Goal: Task Accomplishment & Management: Use online tool/utility

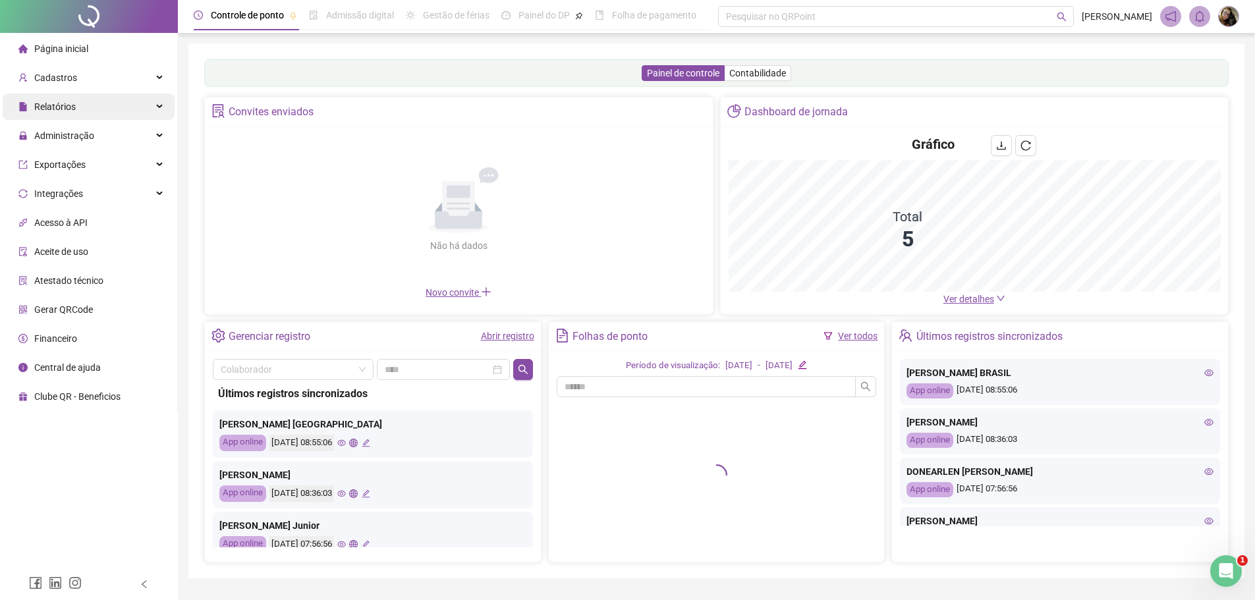
click at [69, 110] on span "Relatórios" at bounding box center [54, 106] width 41 height 11
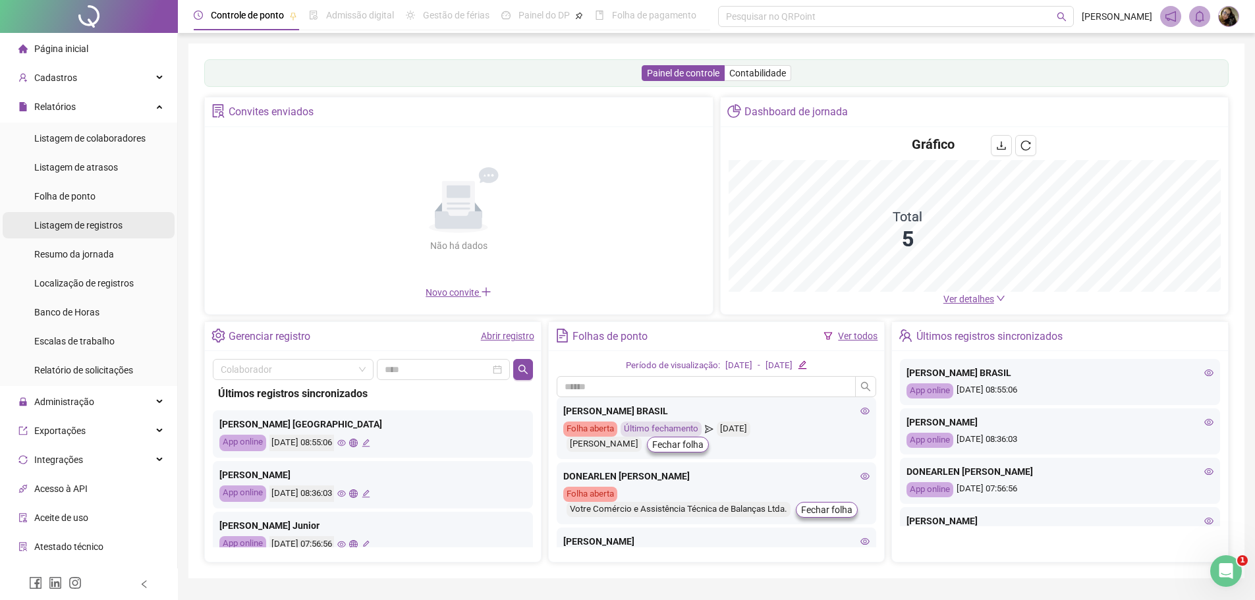
click at [88, 227] on span "Listagem de registros" at bounding box center [78, 225] width 88 height 11
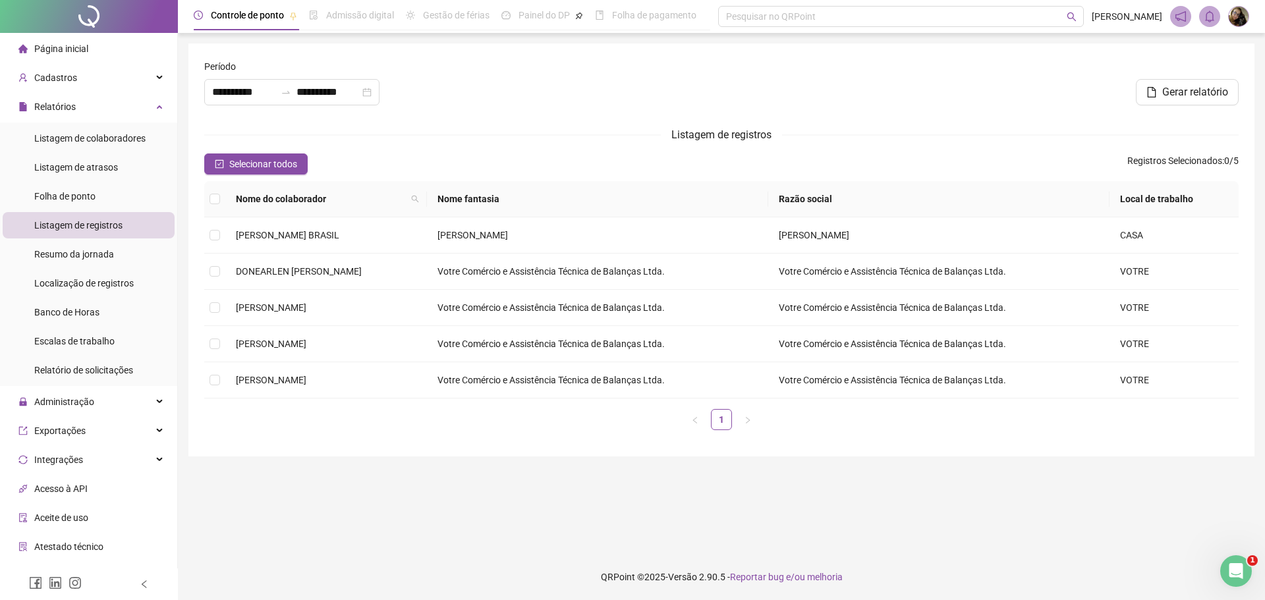
type input "**********"
click at [274, 343] on span "[PERSON_NAME]" at bounding box center [271, 344] width 70 height 11
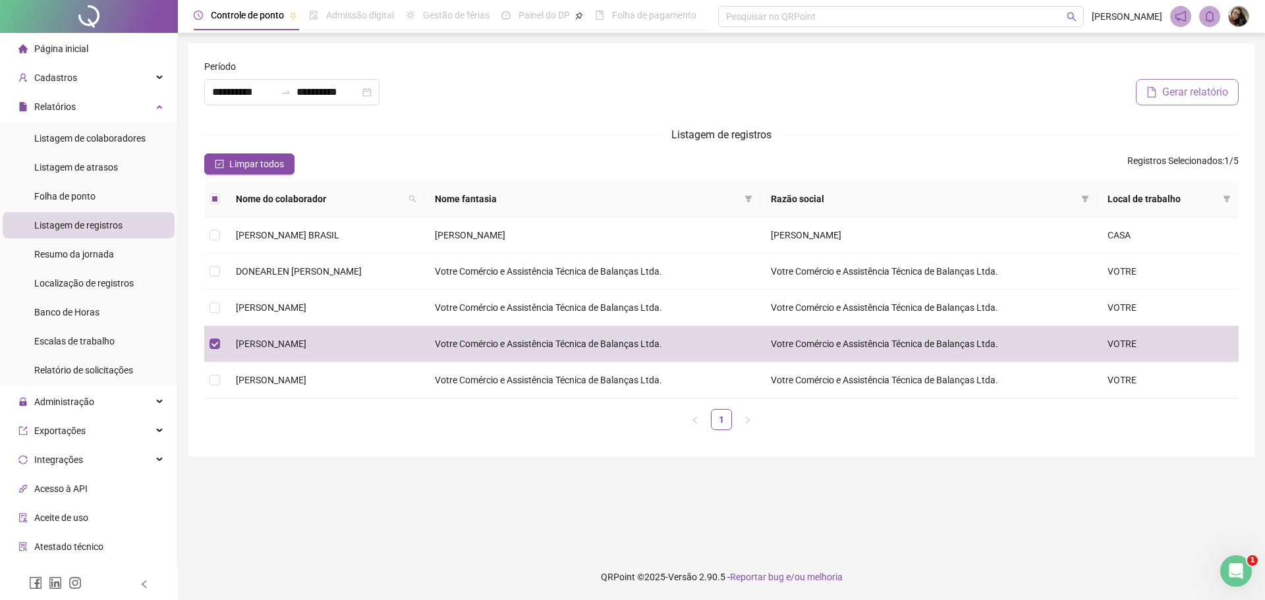
click at [1178, 96] on span "Gerar relatório" at bounding box center [1195, 92] width 66 height 16
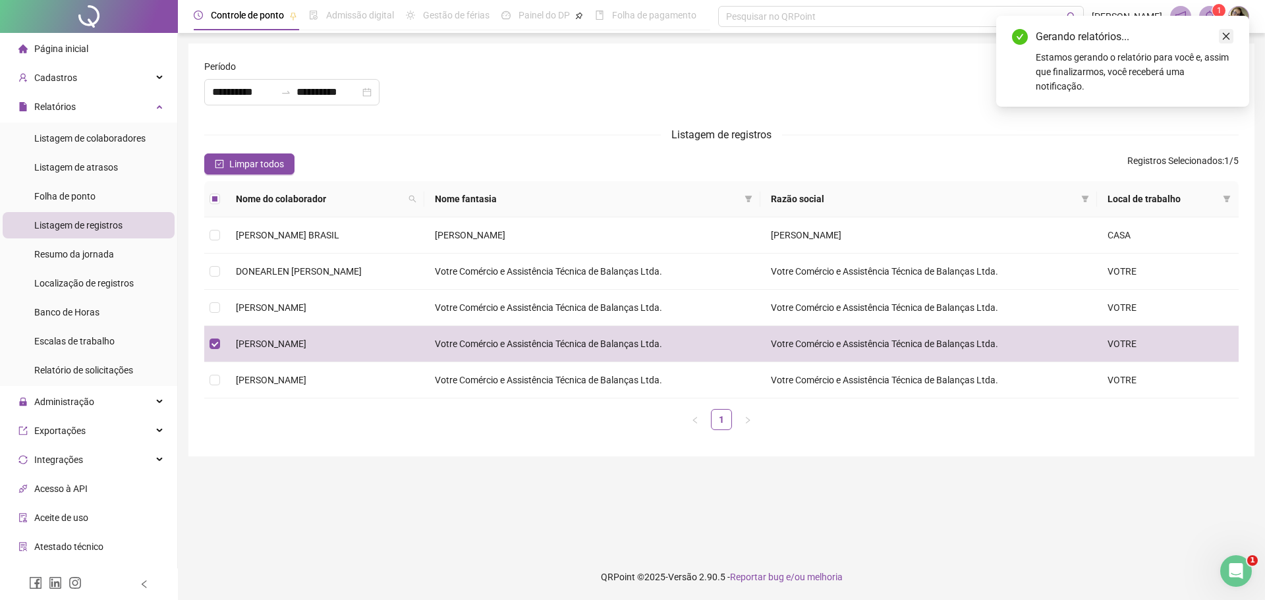
click at [1222, 35] on icon "close" at bounding box center [1225, 36] width 9 height 9
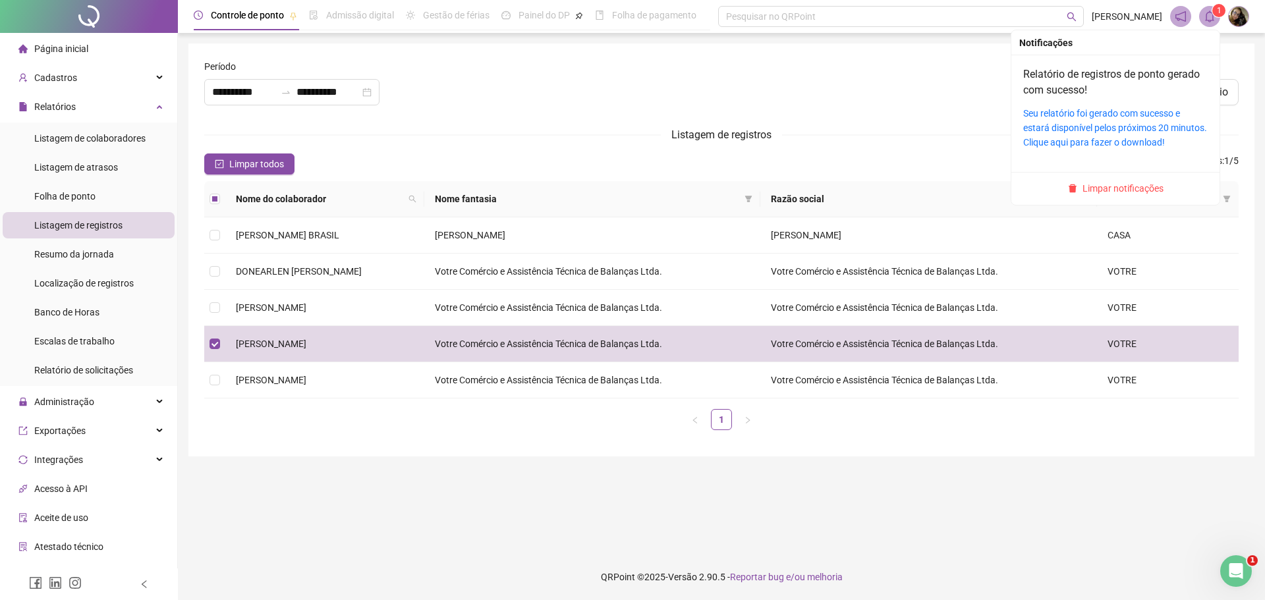
click at [1206, 14] on icon "bell" at bounding box center [1209, 17] width 9 height 12
click at [1091, 109] on link "Seu relatório foi gerado com sucesso e estará disponível pelos próximos 20 minu…" at bounding box center [1115, 128] width 184 height 40
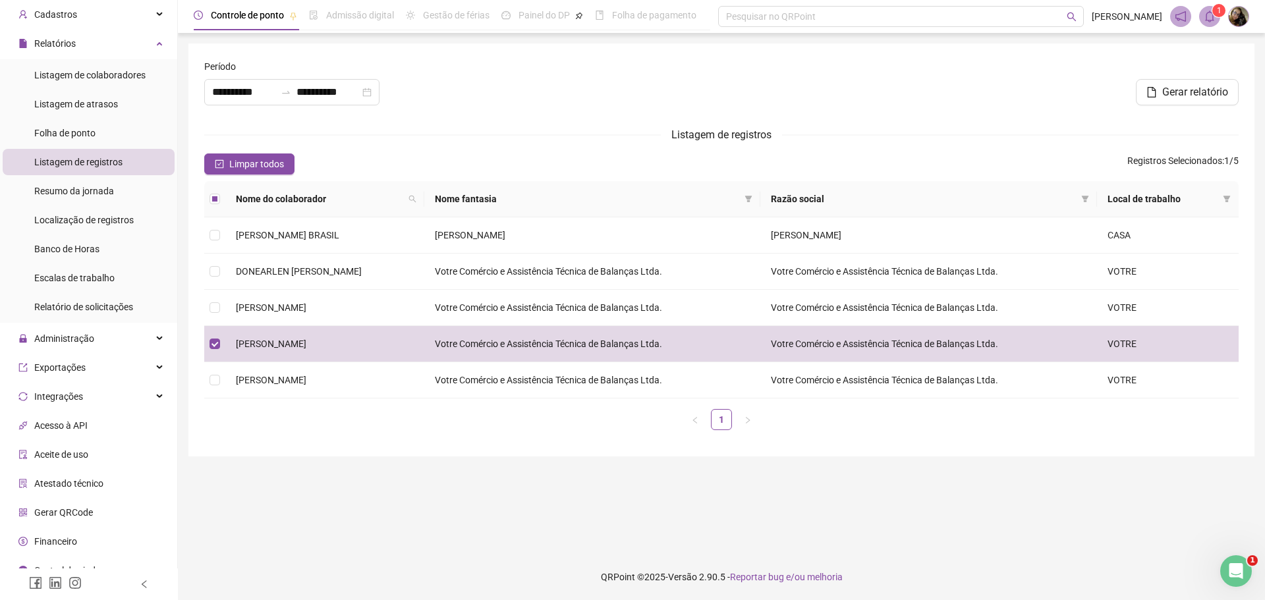
scroll to position [78, 0]
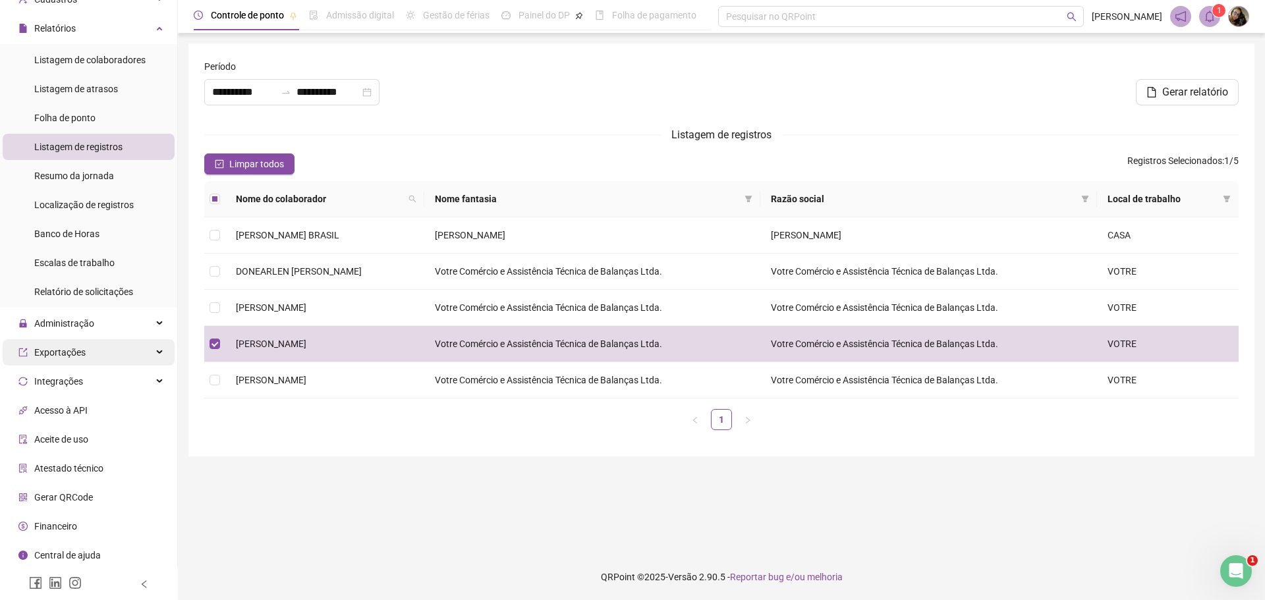
click at [130, 339] on div "Exportações" at bounding box center [89, 352] width 172 height 26
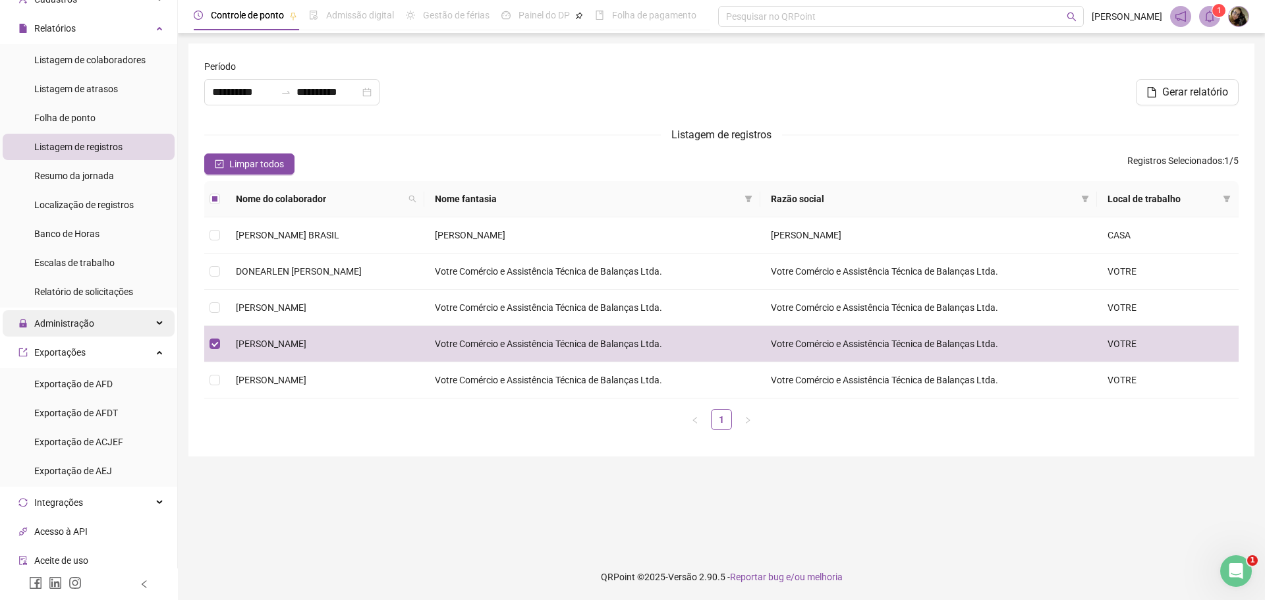
click at [123, 324] on div "Administração" at bounding box center [89, 323] width 172 height 26
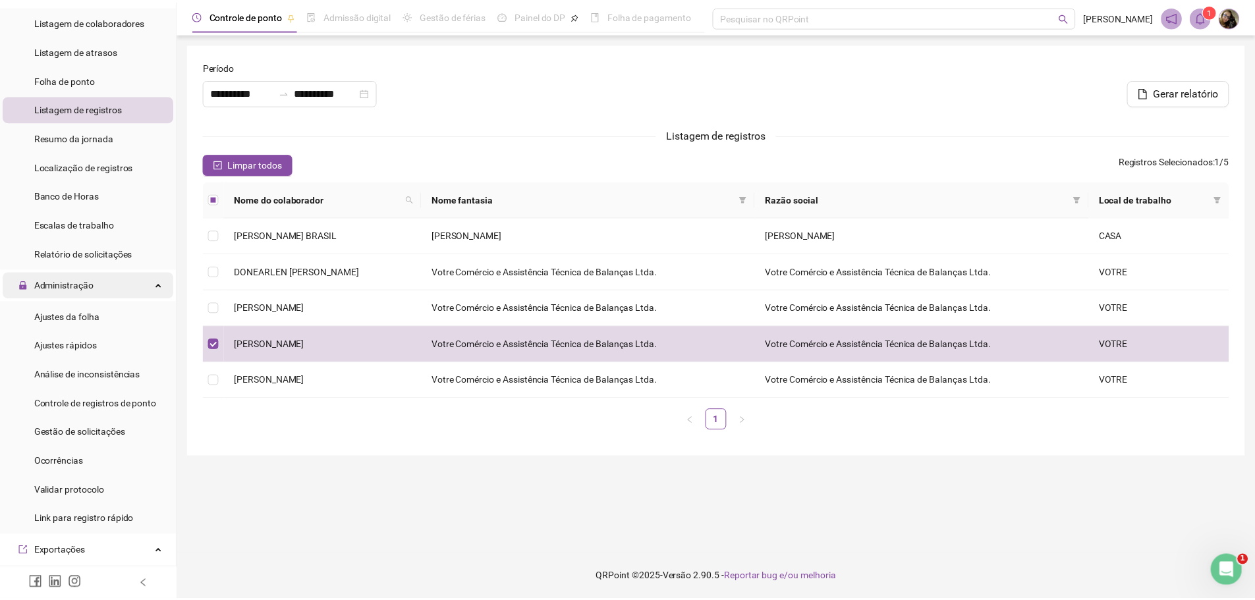
scroll to position [107, 0]
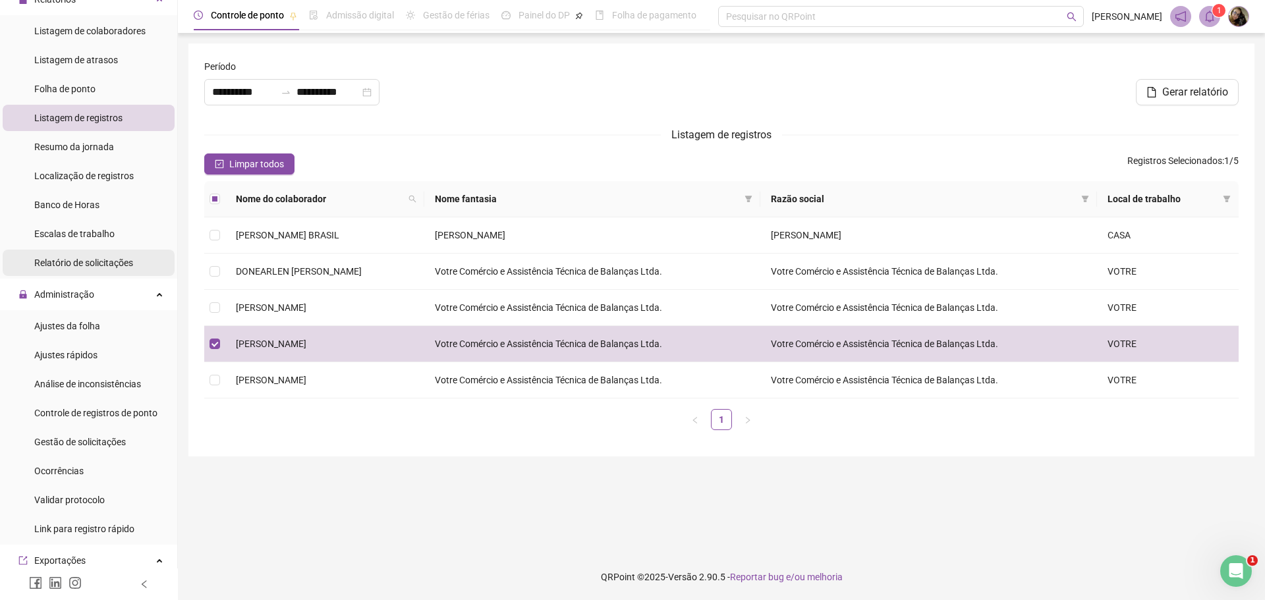
click at [102, 261] on span "Relatório de solicitações" at bounding box center [83, 263] width 99 height 11
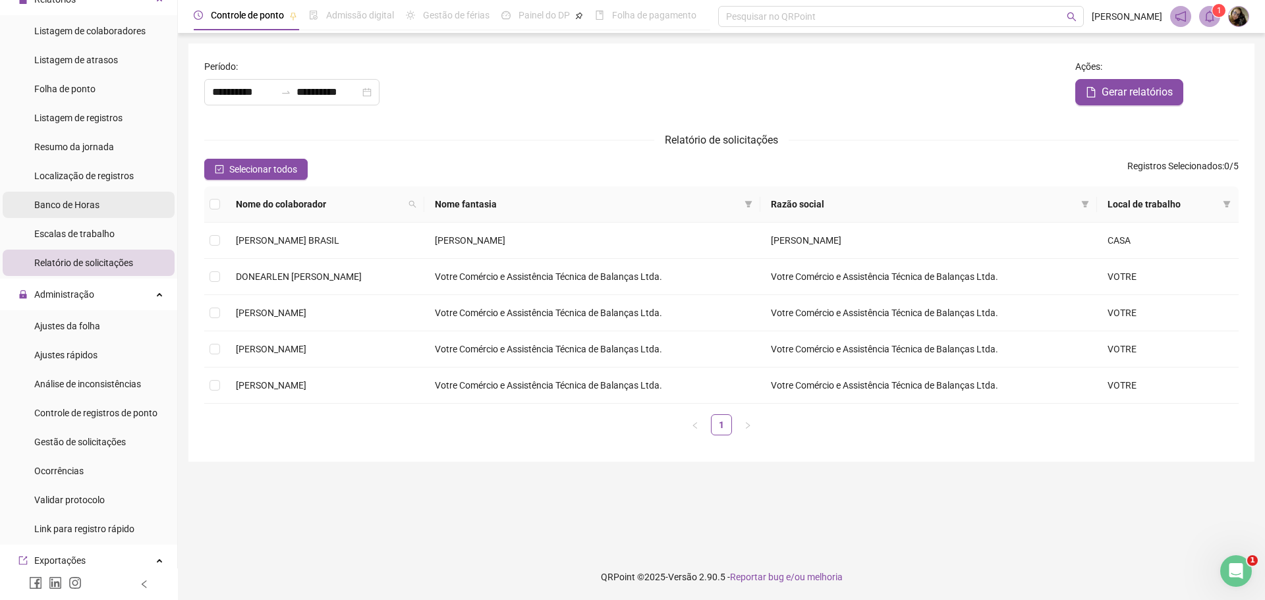
type input "**********"
click at [109, 171] on span "Localização de registros" at bounding box center [83, 176] width 99 height 11
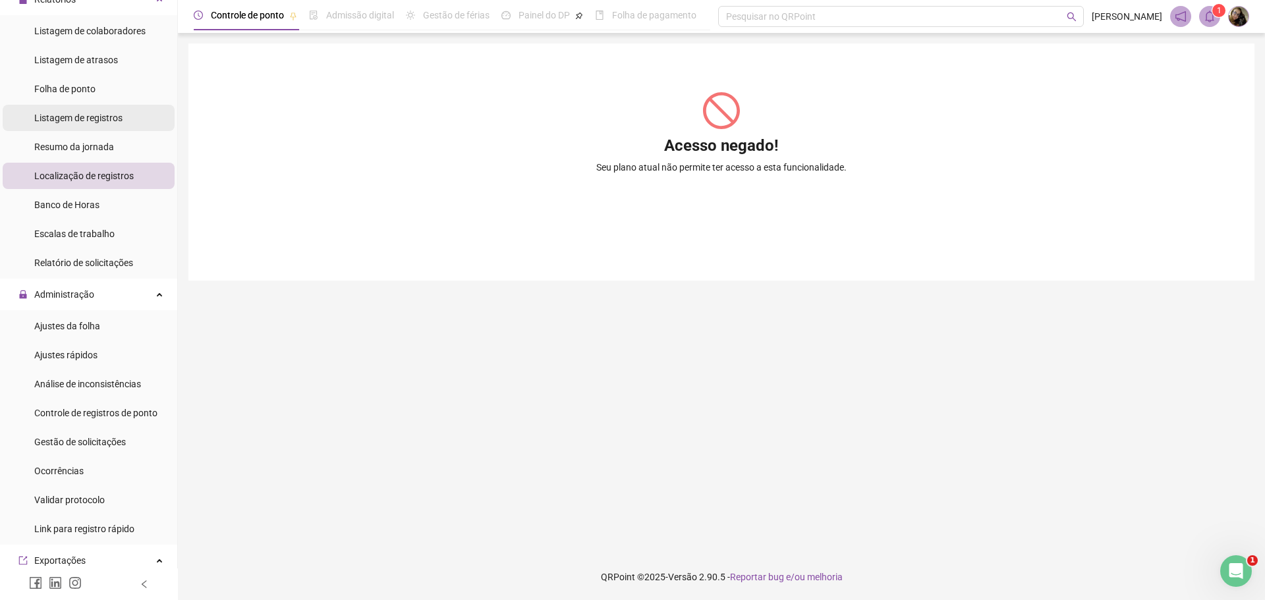
click at [109, 119] on span "Listagem de registros" at bounding box center [78, 118] width 88 height 11
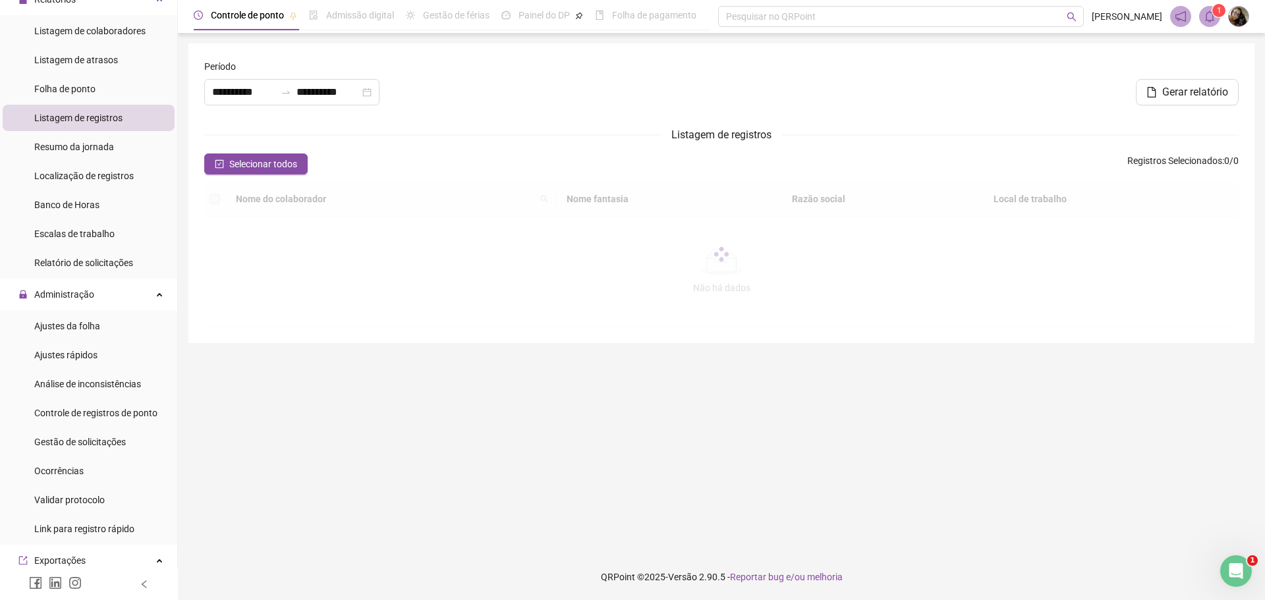
type input "**********"
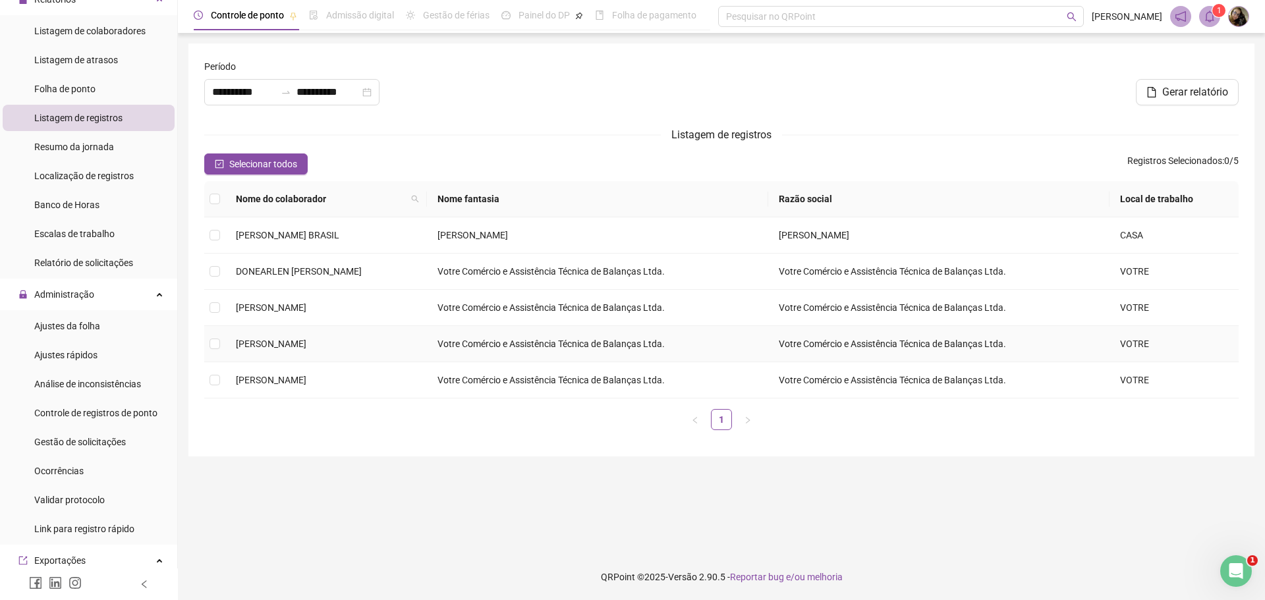
click at [267, 336] on td "[PERSON_NAME]" at bounding box center [326, 344] width 202 height 36
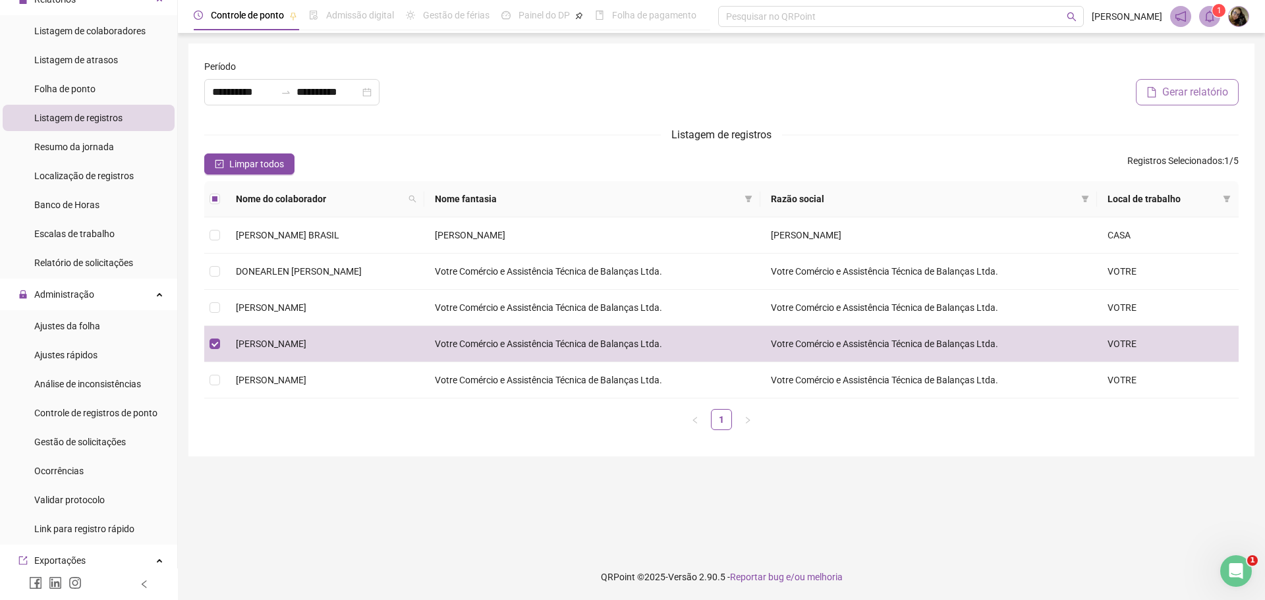
click at [1180, 102] on button "Gerar relatório" at bounding box center [1187, 92] width 103 height 26
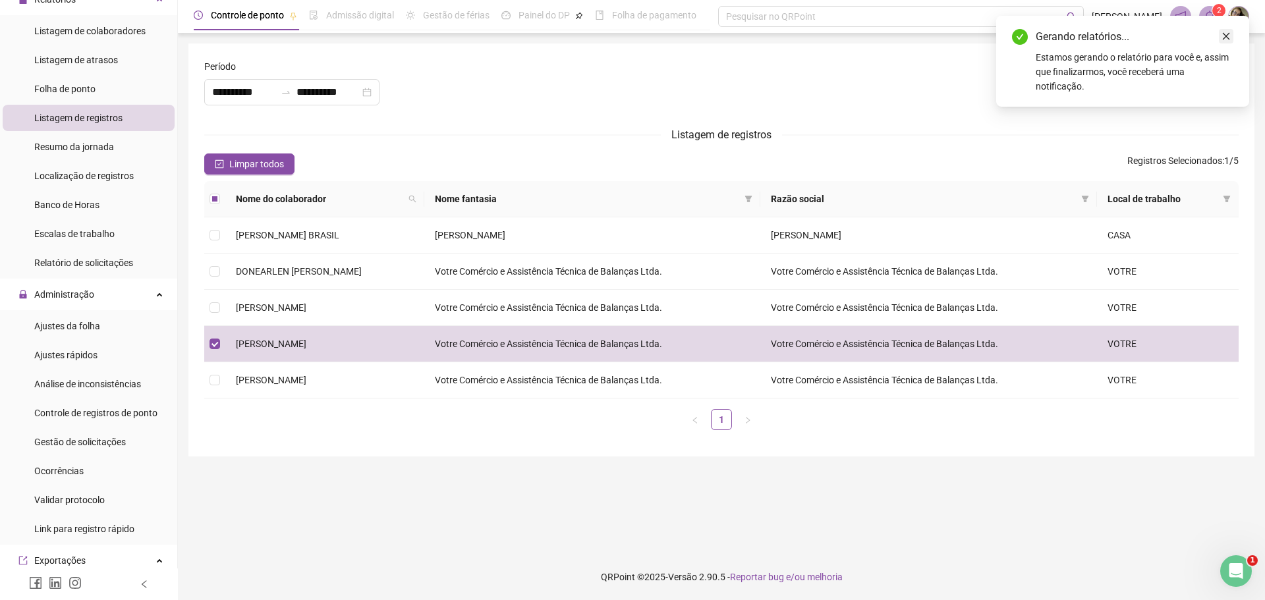
click at [1223, 43] on link "Close" at bounding box center [1225, 36] width 14 height 14
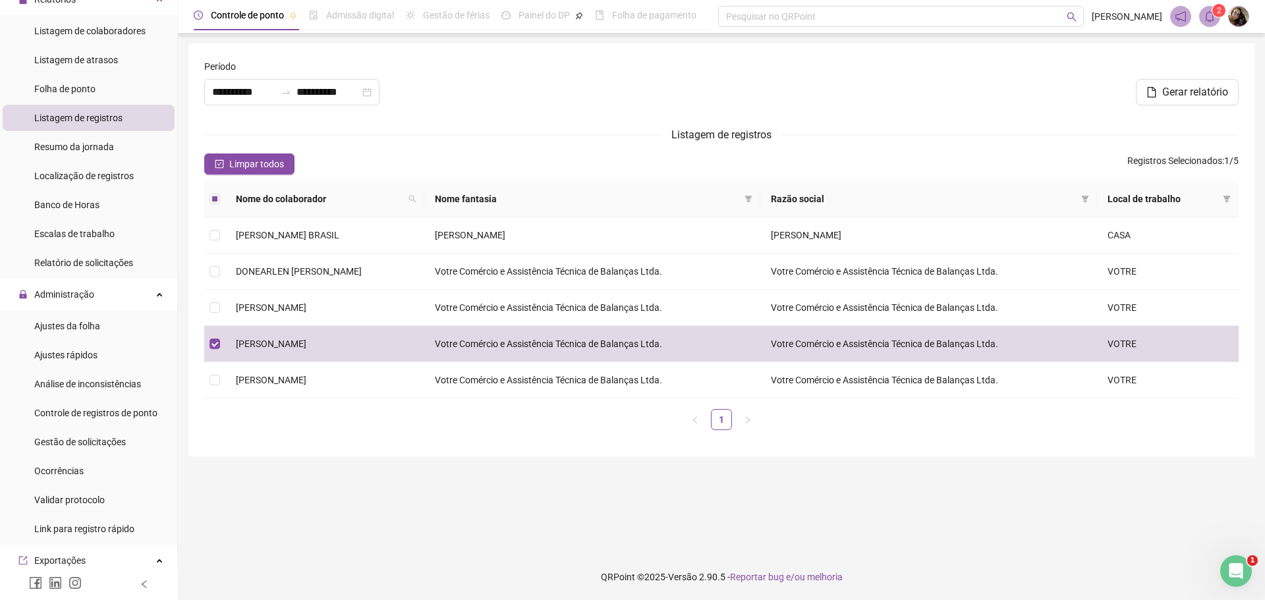
click at [1212, 18] on icon "bell" at bounding box center [1209, 17] width 12 height 12
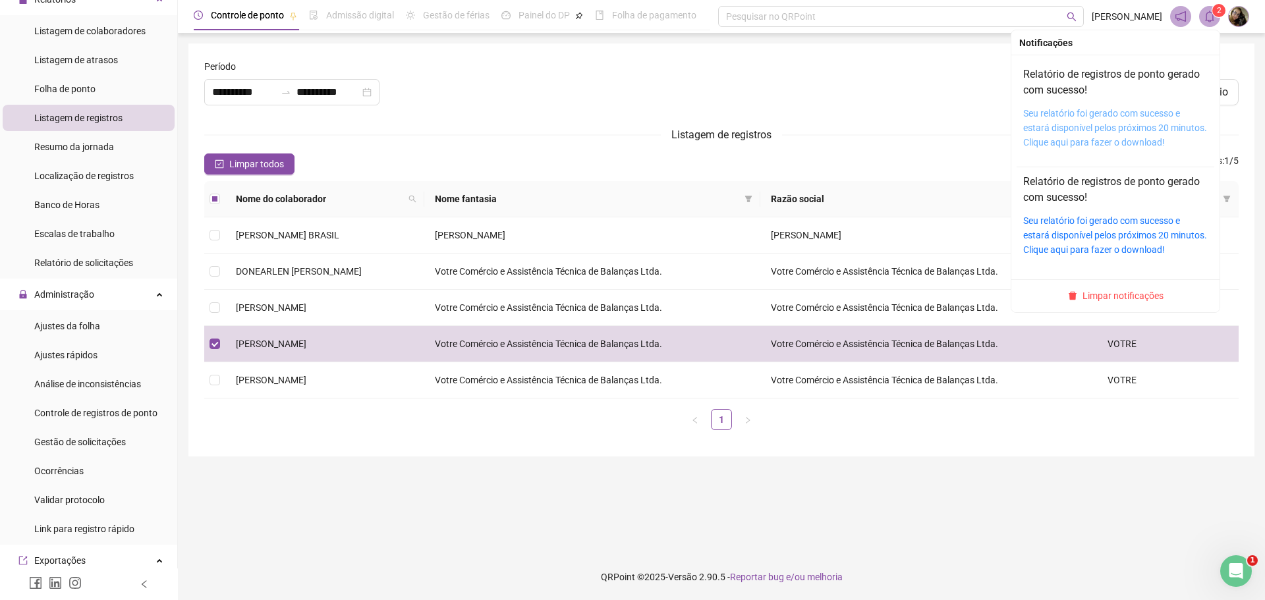
click at [1115, 124] on link "Seu relatório foi gerado com sucesso e estará disponível pelos próximos 20 minu…" at bounding box center [1115, 128] width 184 height 40
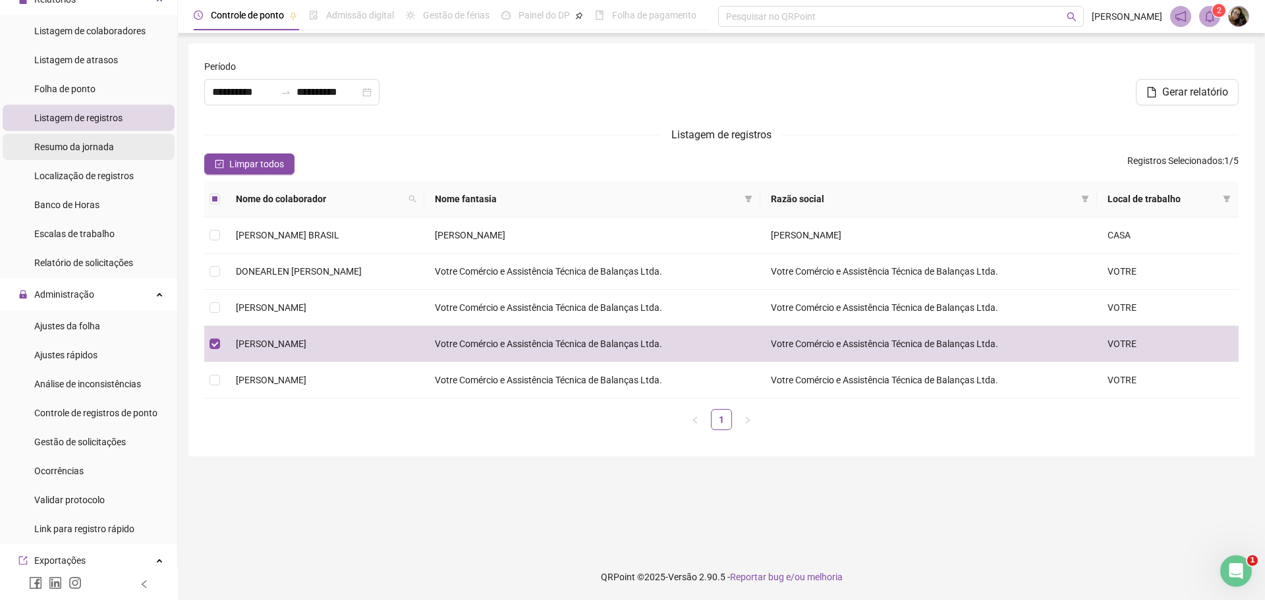
click at [81, 151] on span "Resumo da jornada" at bounding box center [74, 147] width 80 height 11
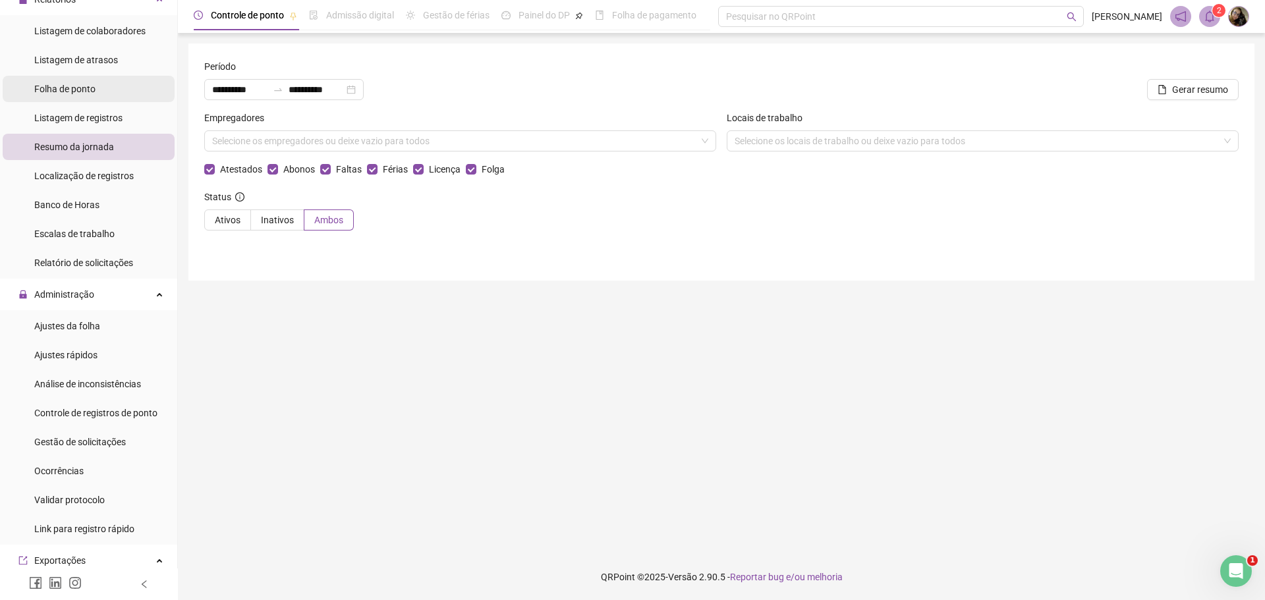
click at [74, 91] on span "Folha de ponto" at bounding box center [64, 89] width 61 height 11
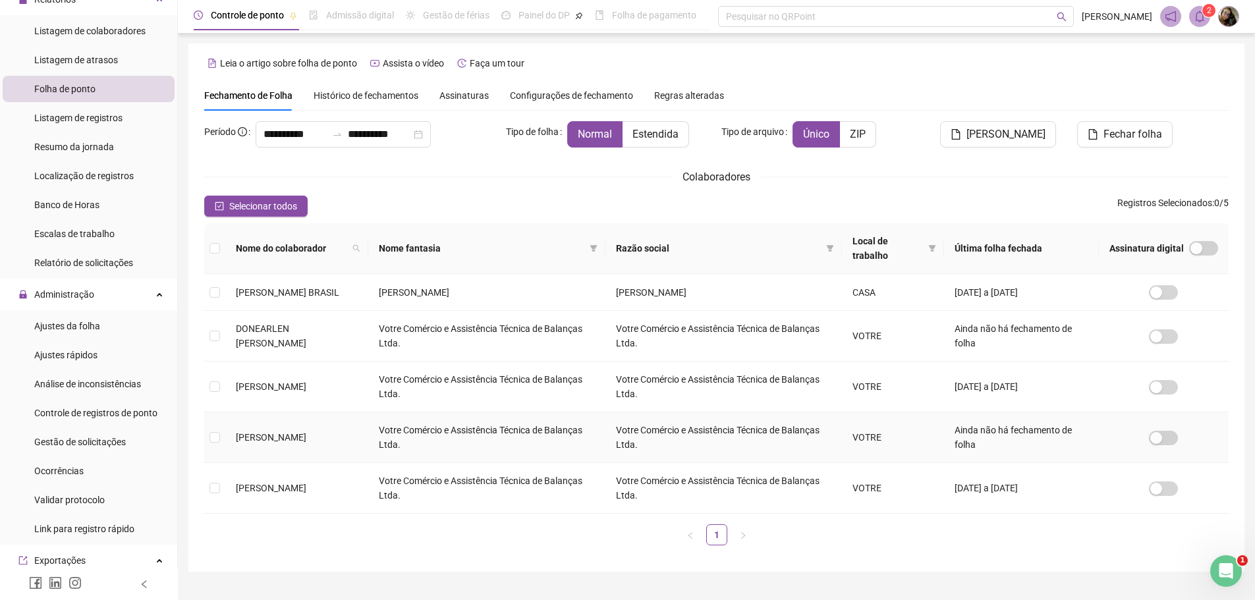
click at [266, 434] on span "[PERSON_NAME]" at bounding box center [271, 437] width 70 height 11
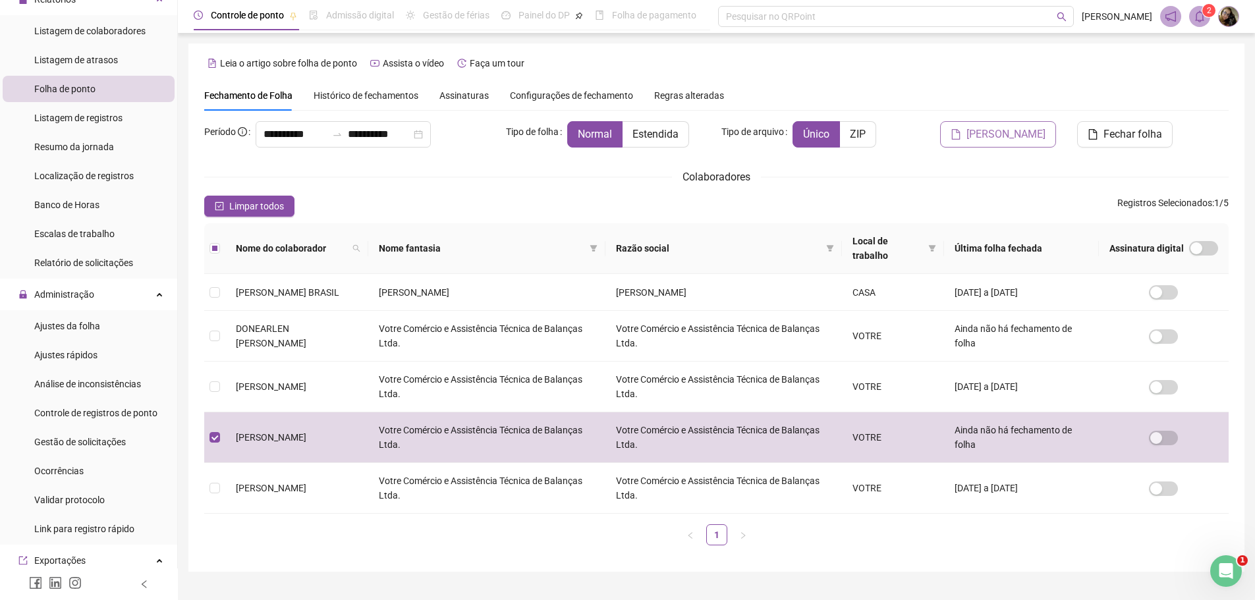
click at [1053, 132] on button "[PERSON_NAME]" at bounding box center [998, 134] width 116 height 26
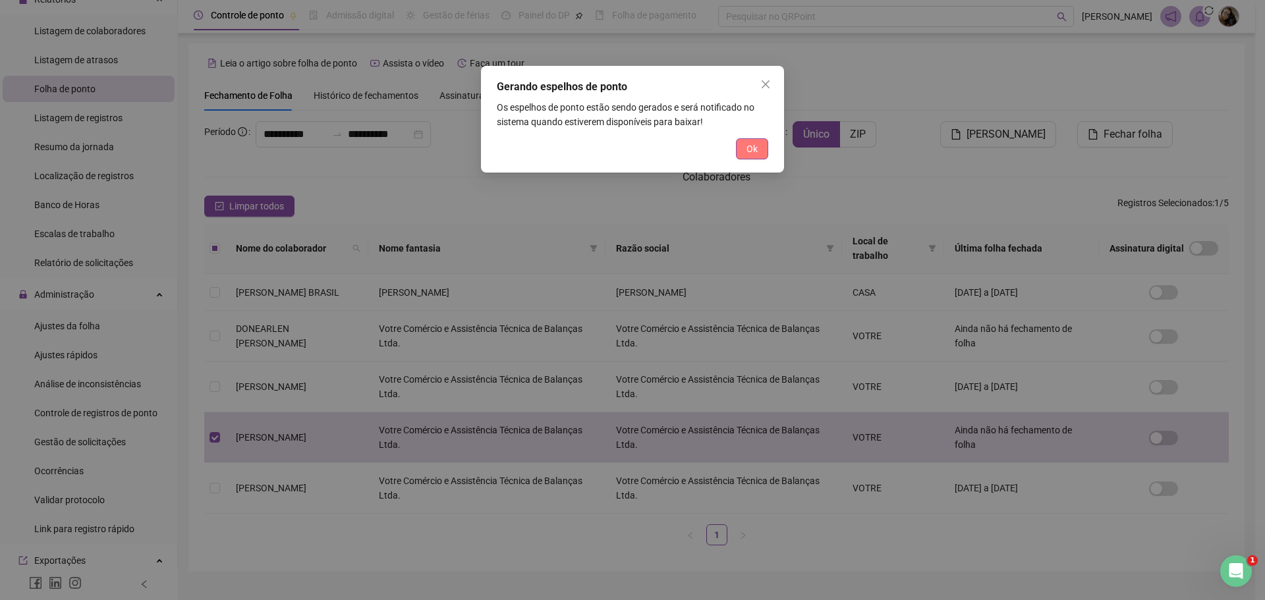
click at [756, 142] on span "Ok" at bounding box center [751, 149] width 11 height 14
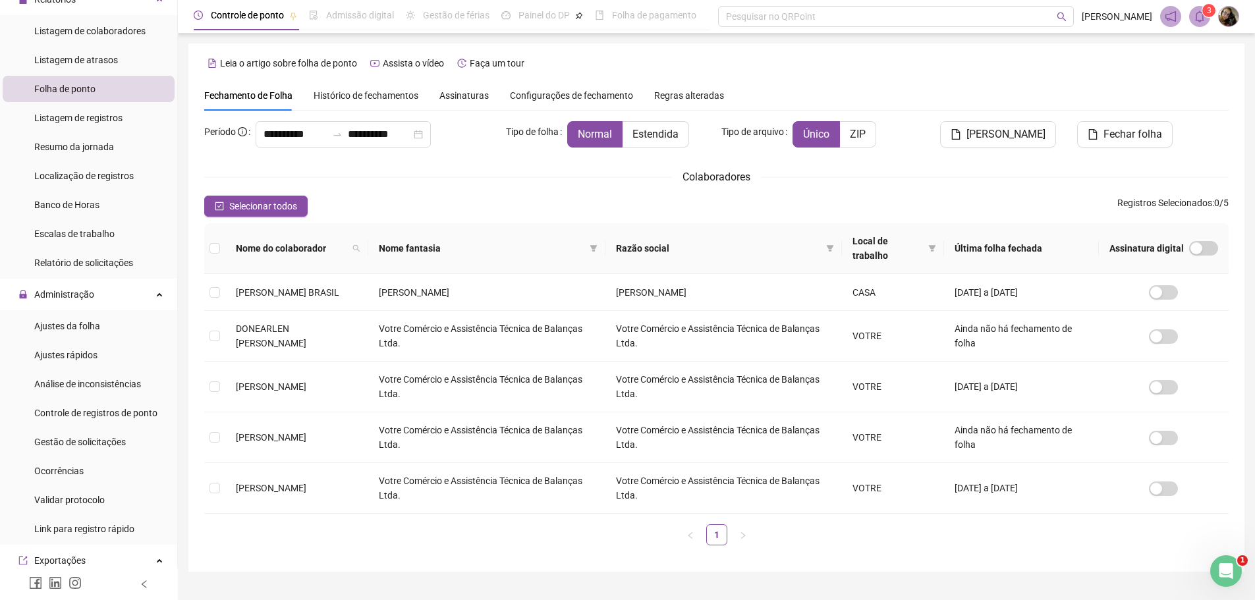
click at [1209, 14] on span "3" at bounding box center [1209, 10] width 5 height 9
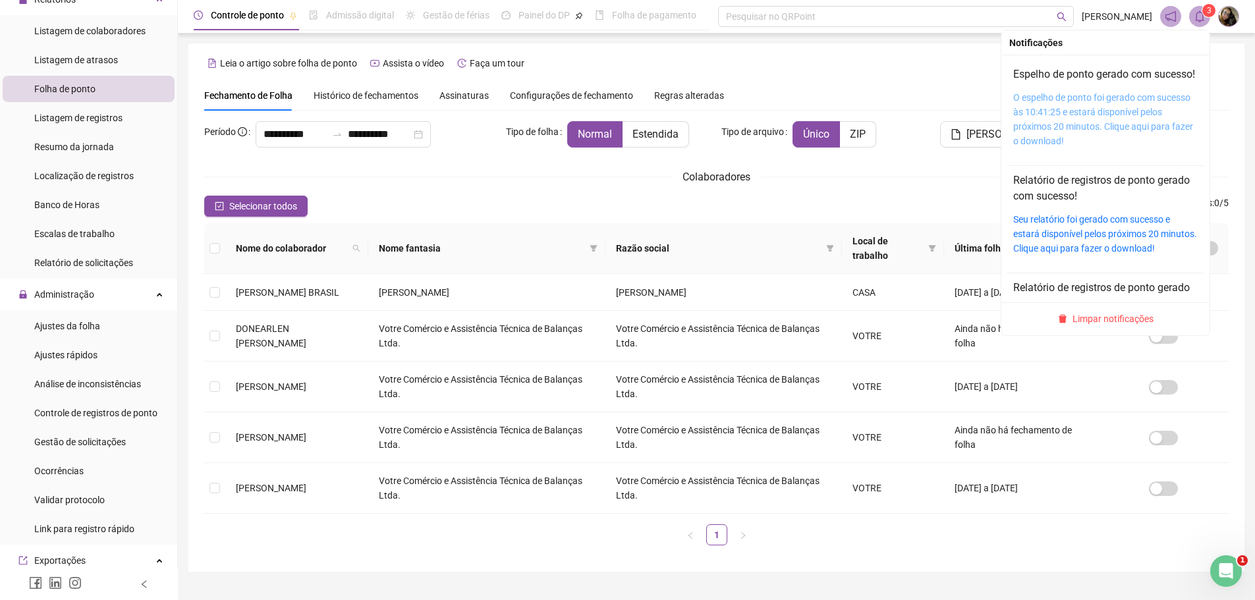
click at [1095, 123] on link "O espelho de ponto foi gerado com sucesso às 10:41:25 e estará disponível pelos…" at bounding box center [1103, 119] width 180 height 54
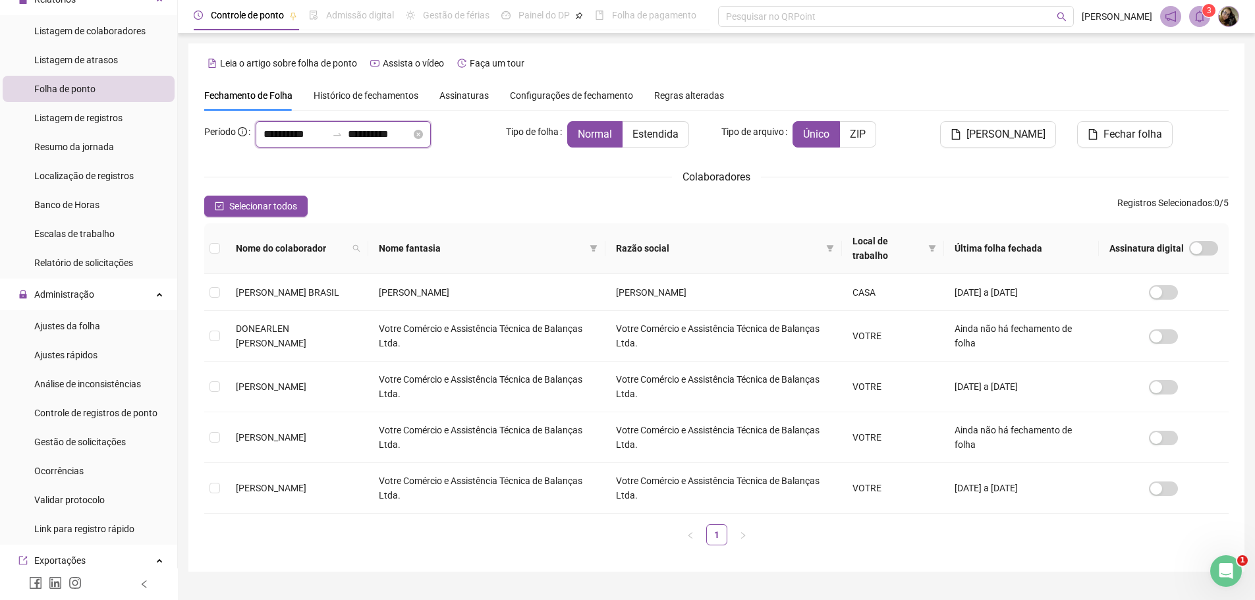
click at [327, 140] on input "**********" at bounding box center [294, 134] width 63 height 16
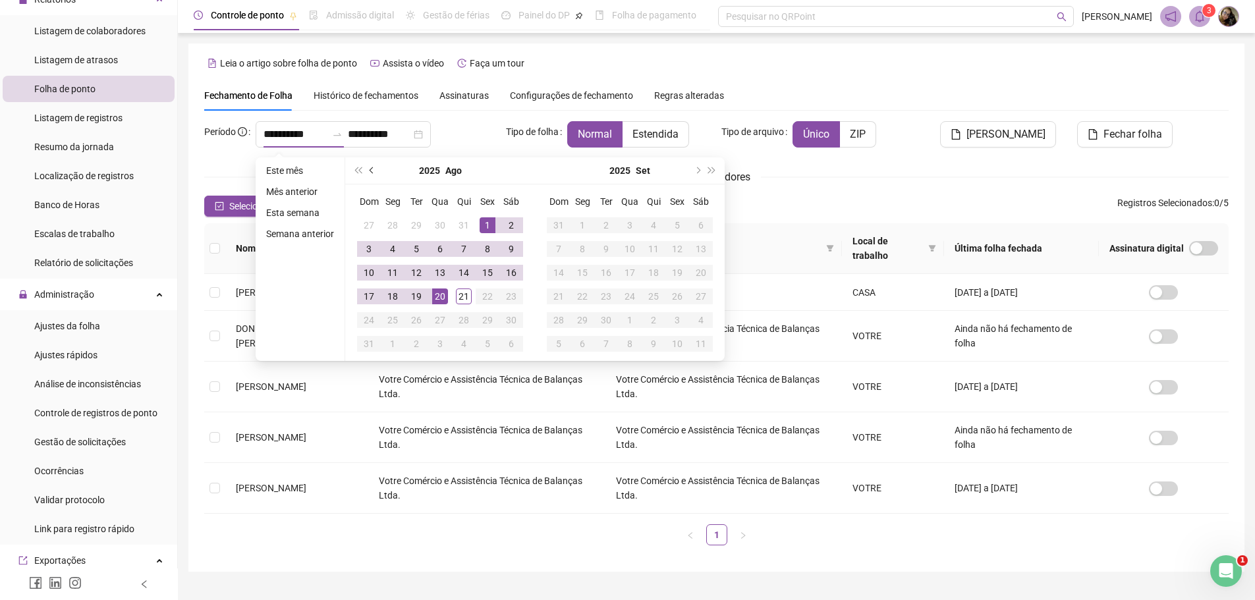
click at [369, 170] on span "prev-year" at bounding box center [372, 170] width 7 height 7
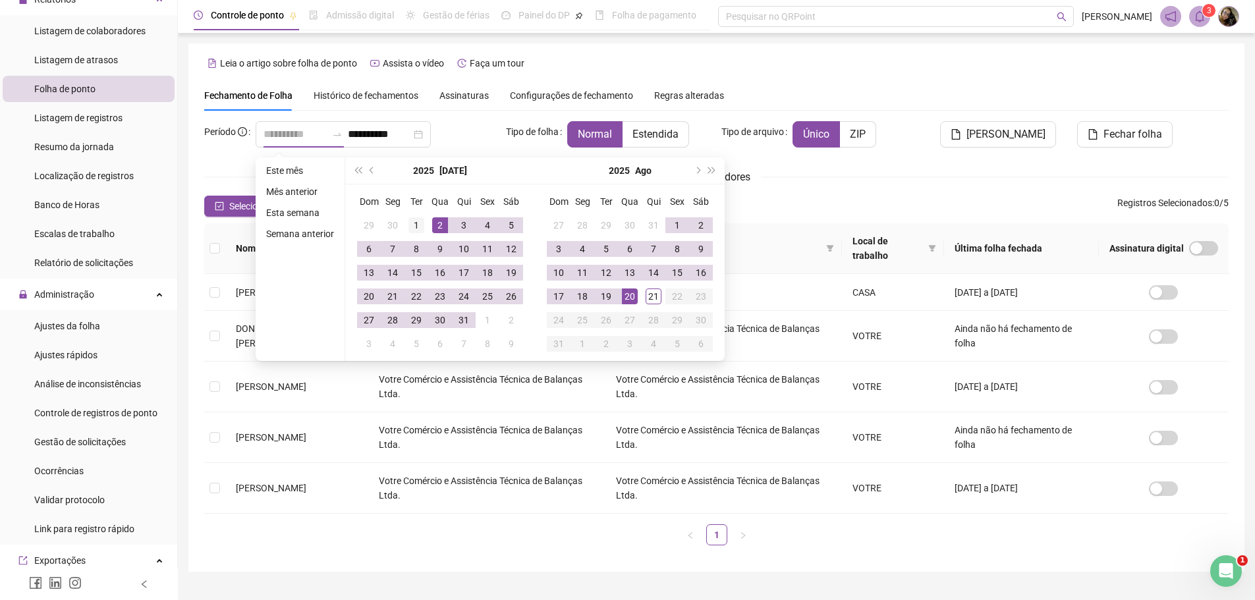
type input "**********"
click at [421, 225] on div "1" at bounding box center [416, 225] width 16 height 16
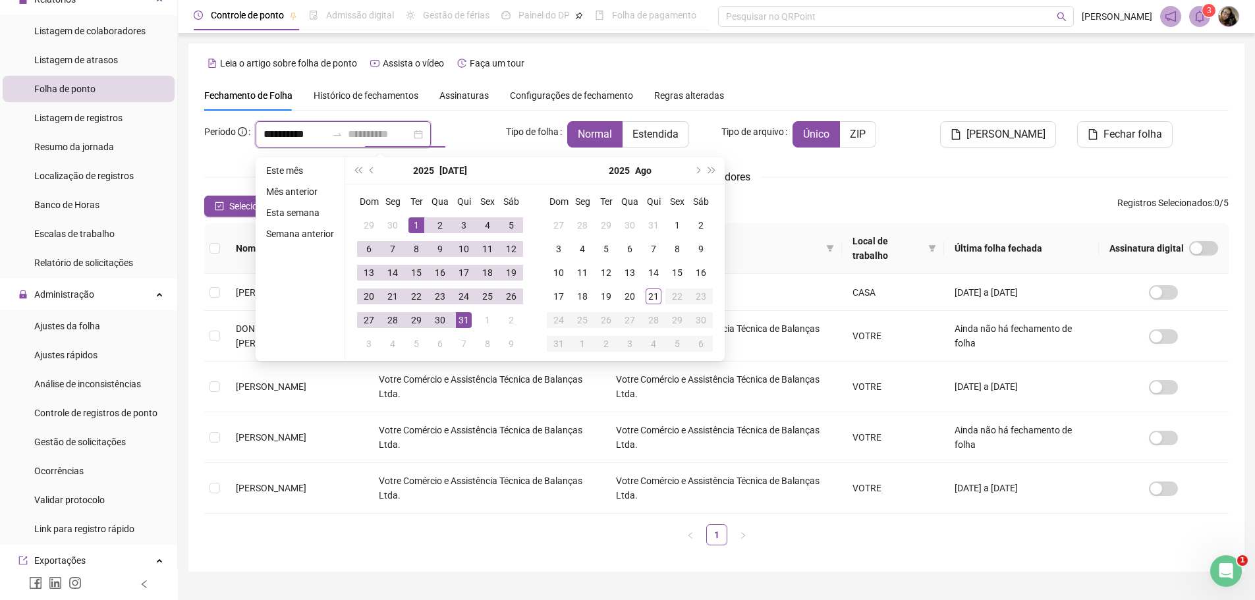
type input "**********"
click at [464, 321] on div "31" at bounding box center [464, 320] width 16 height 16
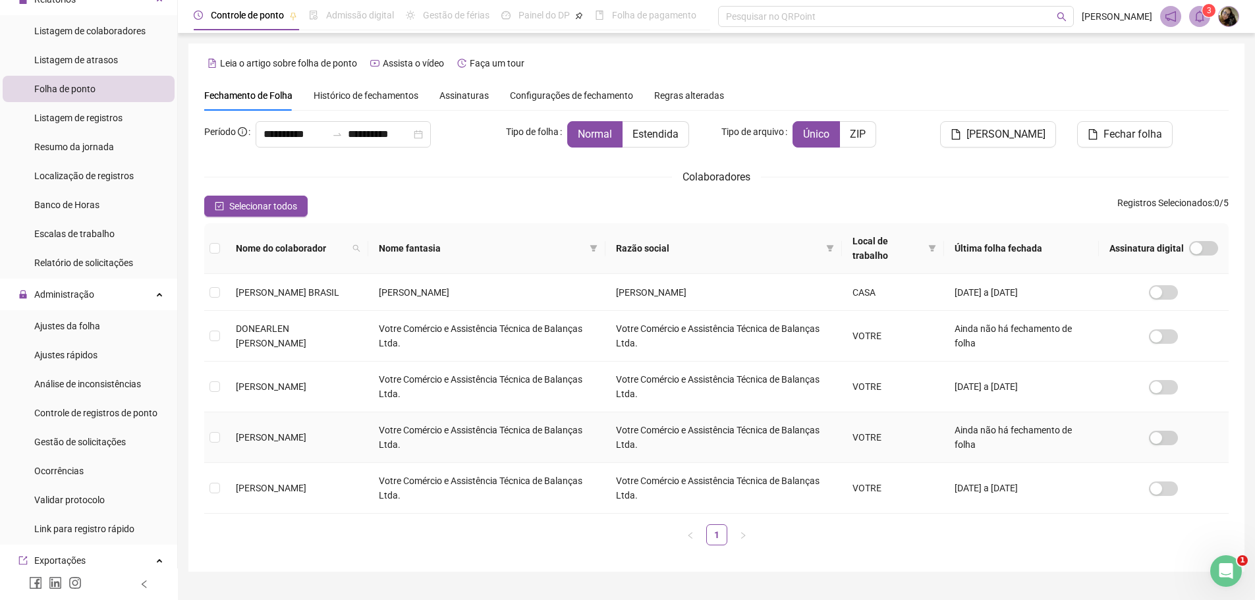
click at [272, 432] on span "[PERSON_NAME]" at bounding box center [271, 437] width 70 height 11
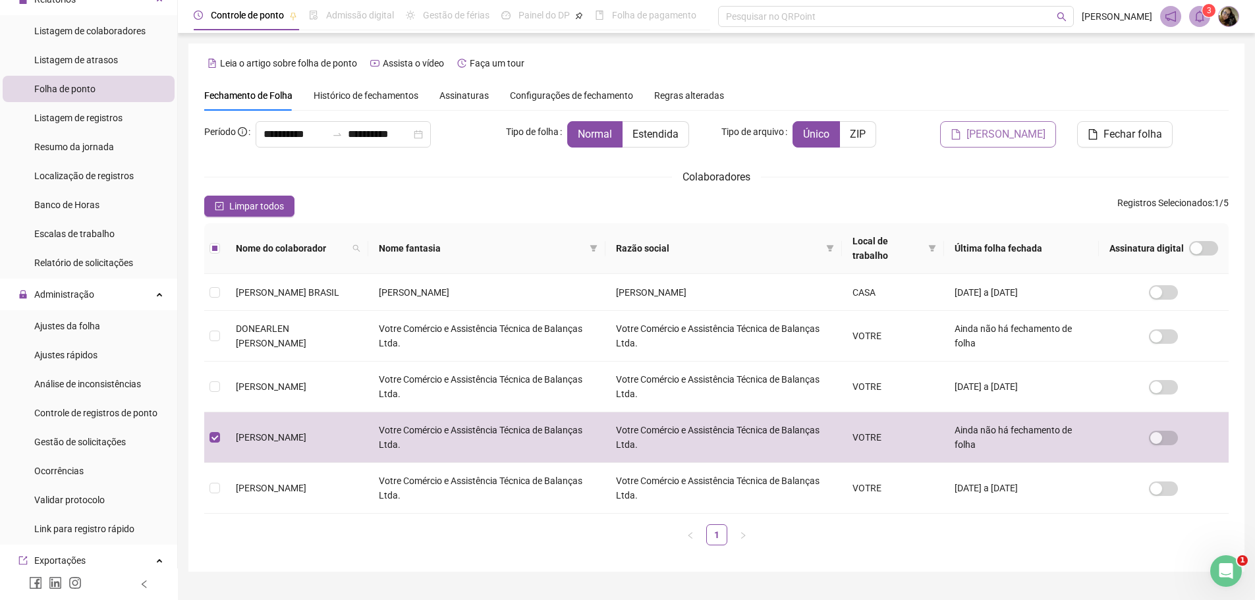
click at [998, 132] on span "[PERSON_NAME]" at bounding box center [1005, 134] width 79 height 16
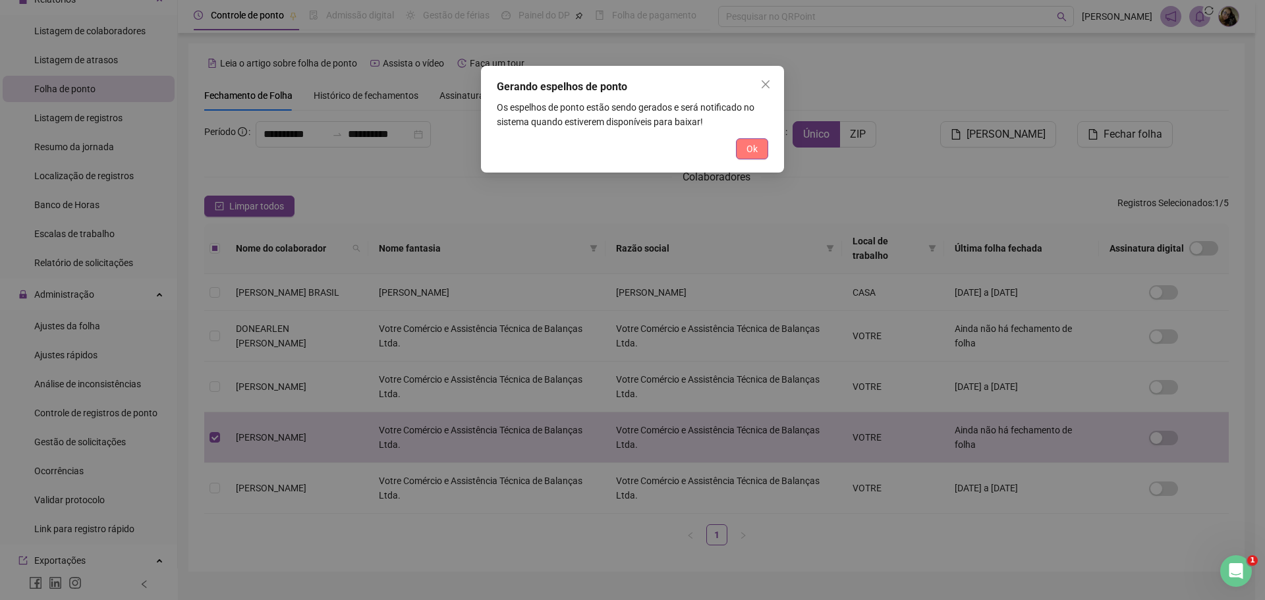
click at [755, 152] on span "Ok" at bounding box center [751, 149] width 11 height 14
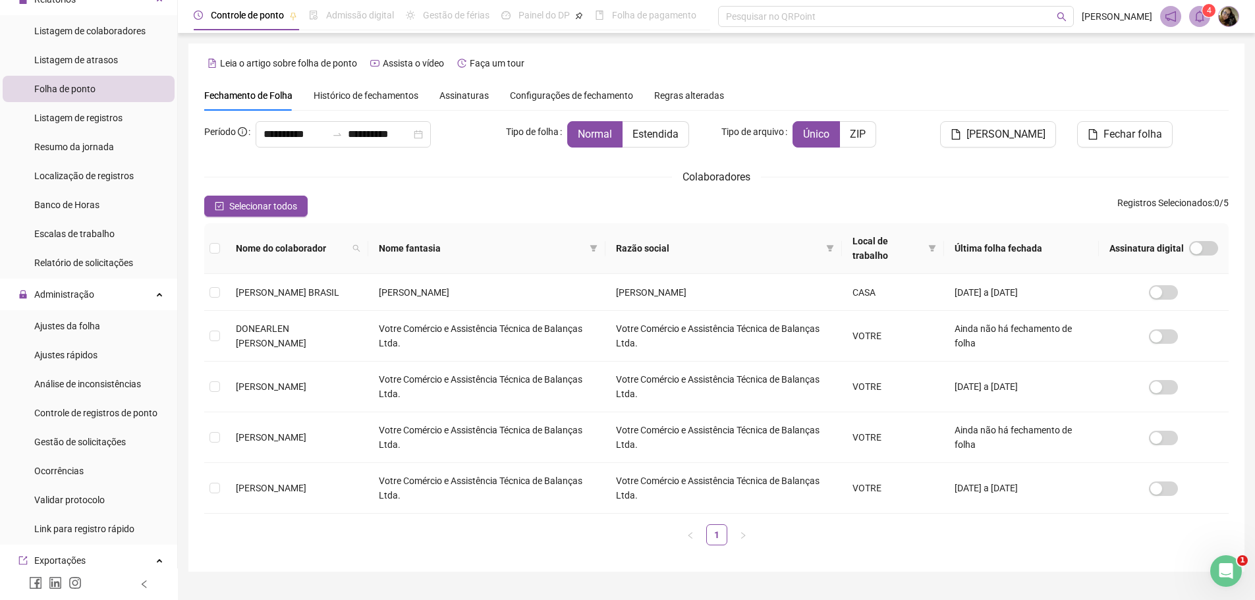
click at [1205, 21] on icon "bell" at bounding box center [1199, 17] width 12 height 12
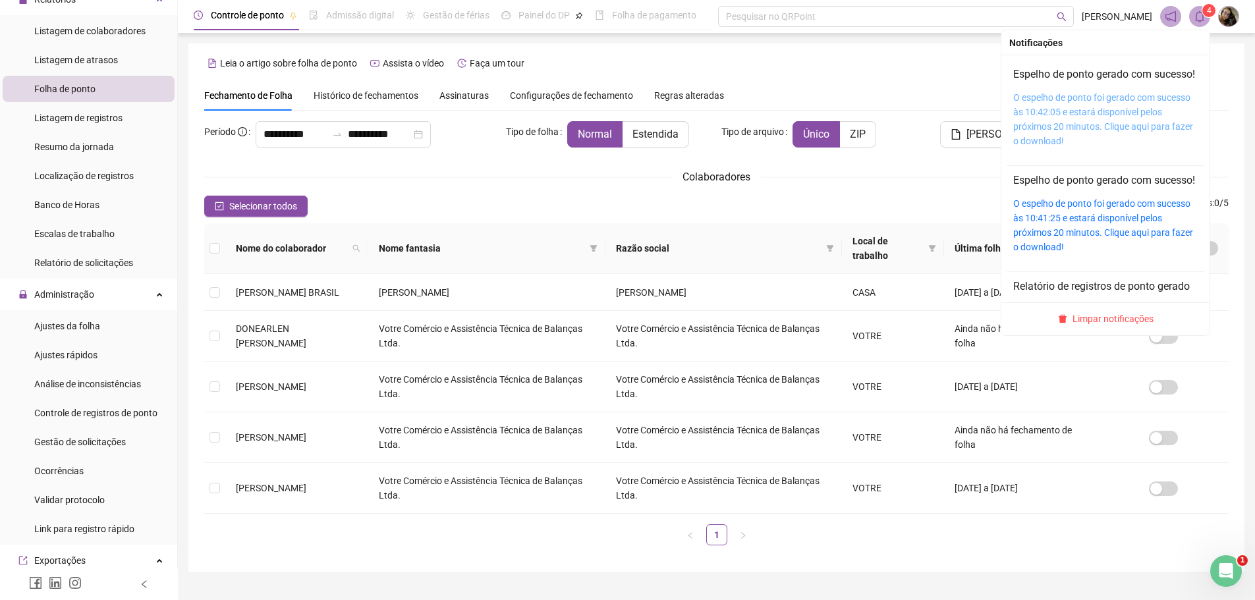
click at [1102, 124] on link "O espelho de ponto foi gerado com sucesso às 10:42:05 e estará disponível pelos…" at bounding box center [1103, 119] width 180 height 54
